Goal: Task Accomplishment & Management: Complete application form

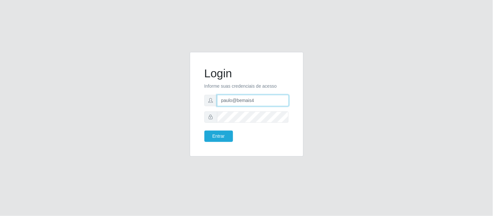
drag, startPoint x: 254, startPoint y: 102, endPoint x: 210, endPoint y: 95, distance: 44.1
click at [208, 98] on div "paulo@bemais4" at bounding box center [246, 100] width 84 height 11
type input "juliomarques@pratiko"
click at [204, 131] on button "Entrar" at bounding box center [218, 136] width 29 height 11
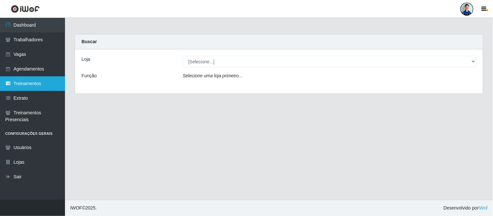
click at [28, 80] on link "Treinamentos" at bounding box center [32, 83] width 65 height 15
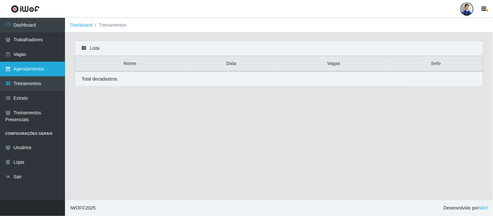
click at [32, 70] on link "Agendamentos" at bounding box center [32, 69] width 65 height 15
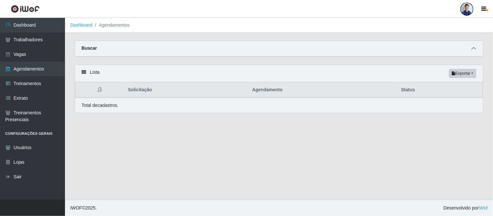
click at [472, 51] on icon at bounding box center [473, 48] width 5 height 5
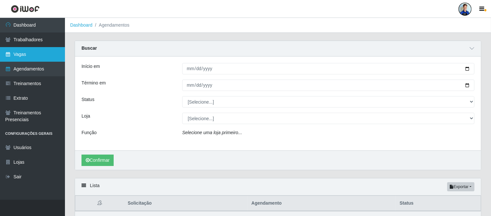
click at [24, 56] on link "Vagas" at bounding box center [32, 54] width 65 height 15
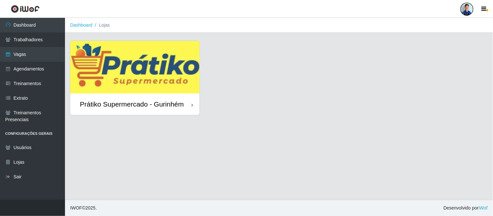
click at [151, 59] on img at bounding box center [134, 67] width 129 height 53
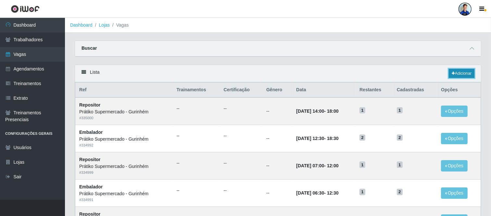
click at [462, 77] on link "Adicionar" at bounding box center [462, 73] width 26 height 9
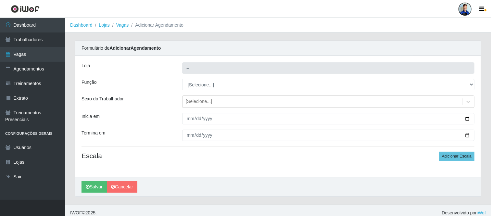
type input "Prátiko Supermercado - Gurinhém"
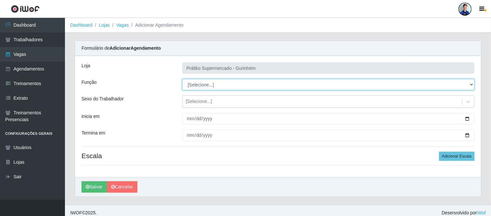
click at [202, 85] on select "[Selecione...] Auxiliar de entrega + Auxiliar de entrega ++ Embalador Embalador…" at bounding box center [328, 84] width 292 height 11
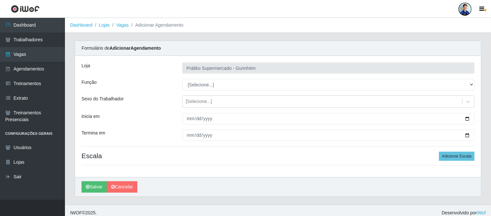
click at [271, 54] on div "Formulário de Adicionar Agendamento" at bounding box center [278, 48] width 406 height 15
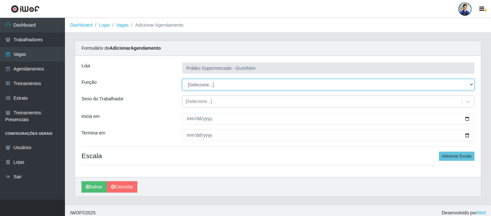
click at [213, 86] on select "[Selecione...] Auxiliar de entrega + Auxiliar de entrega ++ Embalador Embalador…" at bounding box center [328, 84] width 292 height 11
select select "1"
click at [182, 79] on select "[Selecione...] Auxiliar de entrega + Auxiliar de entrega ++ Embalador Embalador…" at bounding box center [328, 84] width 292 height 11
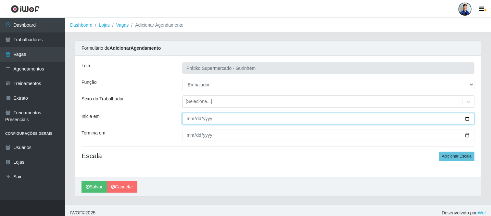
click at [188, 118] on input "Inicia em" at bounding box center [328, 118] width 292 height 11
type input "2025-08-29"
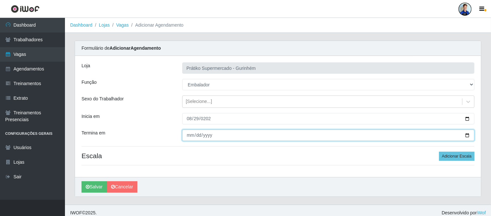
click at [191, 133] on input "Termina em" at bounding box center [328, 135] width 292 height 11
type input "2025-08-29"
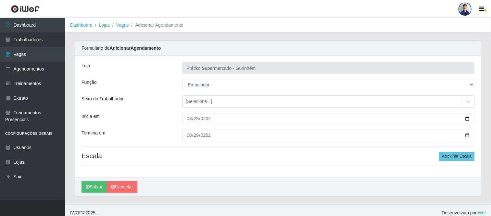
click at [154, 134] on div "Termina em" at bounding box center [127, 135] width 101 height 11
click at [459, 160] on button "Adicionar Escala" at bounding box center [456, 156] width 35 height 9
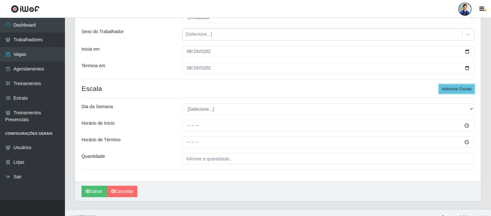
scroll to position [72, 0]
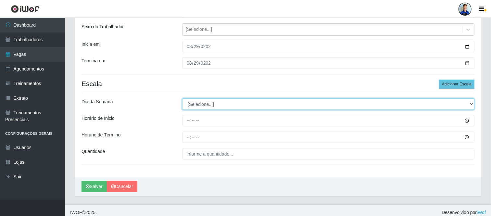
click at [223, 108] on select "[Selecione...] Segunda Terça Quarta Quinta Sexta Sábado Domingo" at bounding box center [328, 103] width 292 height 11
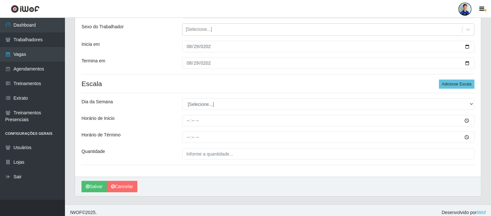
click at [164, 104] on div "Dia da Semana" at bounding box center [127, 103] width 101 height 11
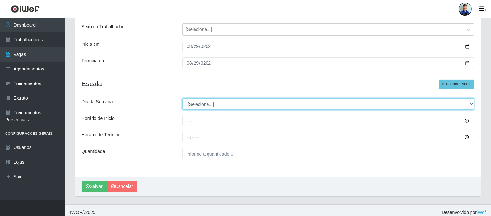
click at [205, 109] on select "[Selecione...] Segunda Terça Quarta Quinta Sexta Sábado Domingo" at bounding box center [328, 103] width 292 height 11
click at [209, 104] on select "[Selecione...] Segunda Terça Quarta Quinta Sexta Sábado Domingo" at bounding box center [328, 103] width 292 height 11
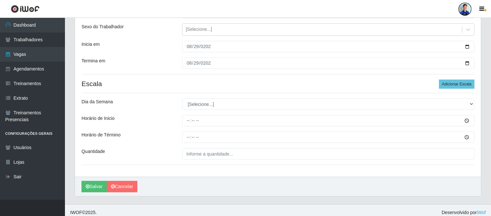
click at [164, 106] on div "Dia da Semana" at bounding box center [127, 103] width 101 height 11
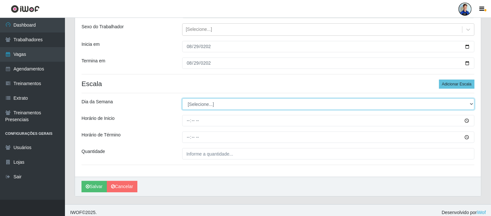
click at [197, 107] on select "[Selecione...] Segunda Terça Quarta Quinta Sexta Sábado Domingo" at bounding box center [328, 103] width 292 height 11
select select "5"
click at [182, 98] on select "[Selecione...] Segunda Terça Quarta Quinta Sexta Sábado Domingo" at bounding box center [328, 103] width 292 height 11
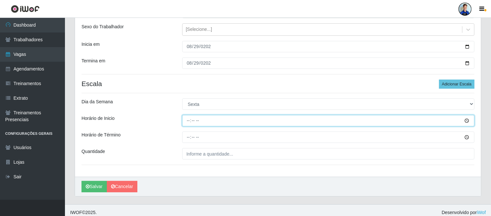
click at [189, 121] on input "Horário de Inicio" at bounding box center [328, 120] width 292 height 11
type input "13:00"
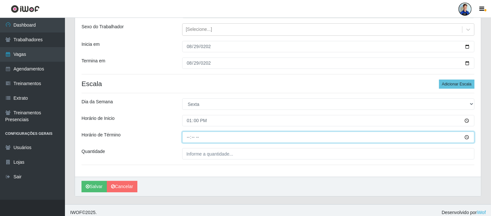
type input "19:00"
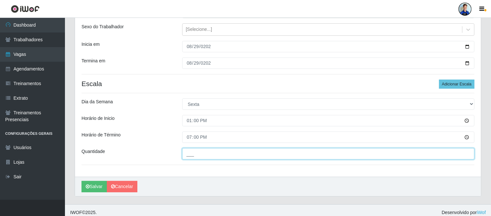
click at [195, 152] on input "___" at bounding box center [328, 153] width 292 height 11
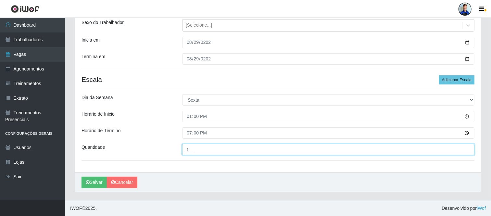
scroll to position [77, 0]
type input "1__"
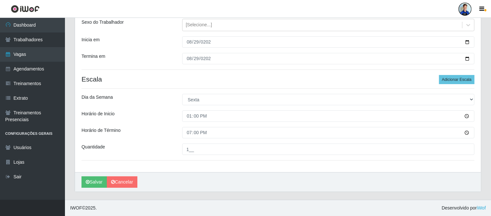
click at [114, 104] on div "Dia da Semana" at bounding box center [127, 99] width 101 height 11
click at [97, 184] on button "Salvar" at bounding box center [94, 181] width 25 height 11
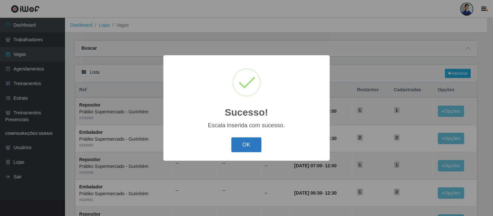
click at [244, 143] on button "OK" at bounding box center [246, 144] width 30 height 15
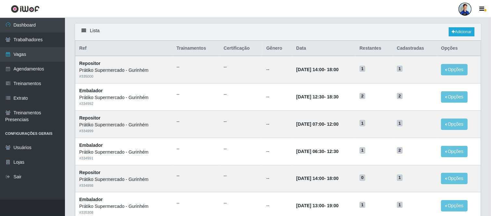
scroll to position [42, 0]
